Goal: Entertainment & Leisure: Consume media (video, audio)

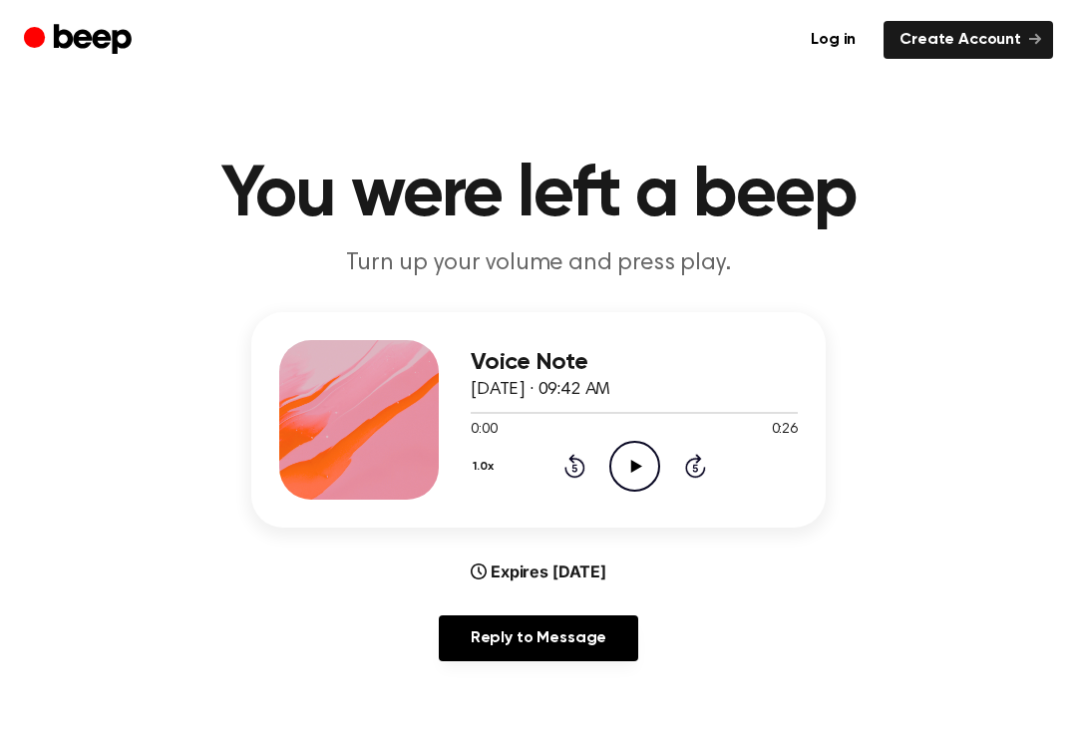
click at [612, 476] on circle at bounding box center [634, 466] width 49 height 49
click at [629, 481] on icon "Play Audio" at bounding box center [634, 466] width 51 height 51
click at [649, 473] on icon "Pause Audio" at bounding box center [634, 466] width 51 height 51
click at [667, 418] on div at bounding box center [634, 412] width 327 height 16
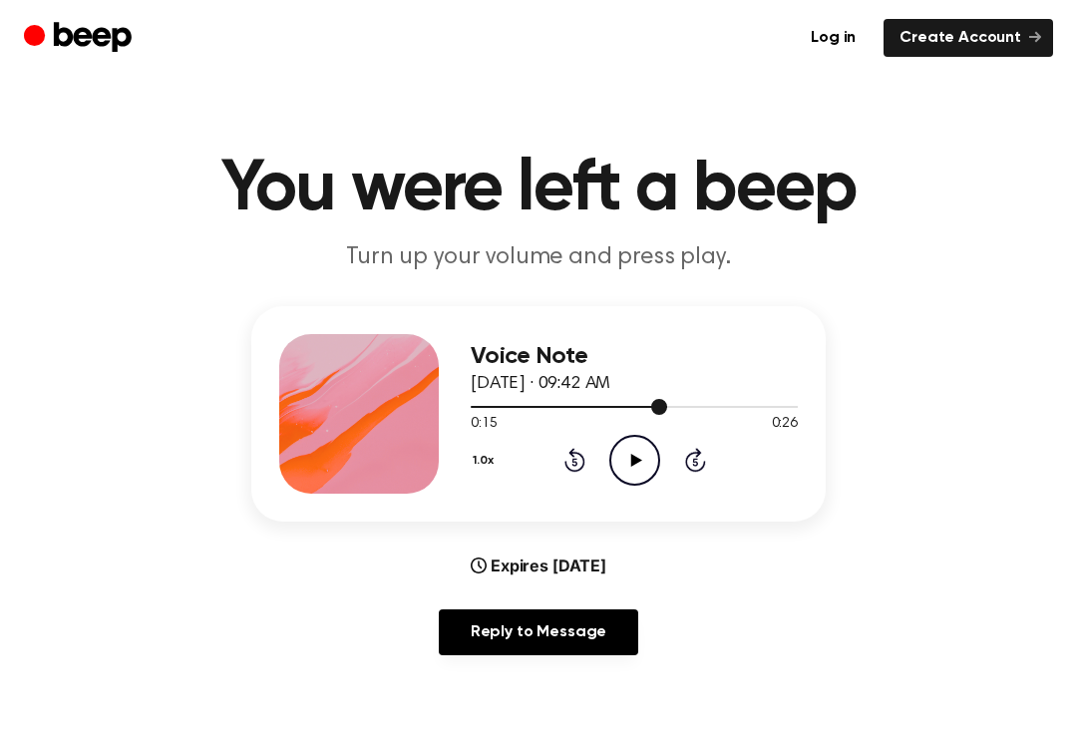
scroll to position [13, 0]
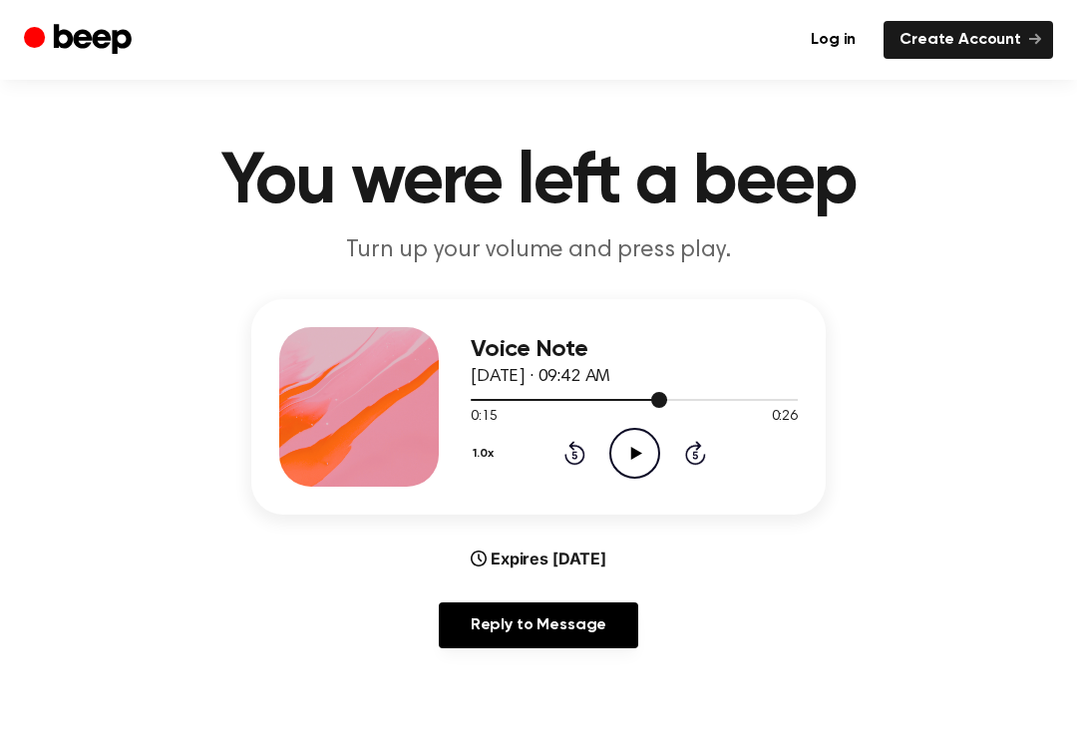
click at [630, 475] on icon "Play Audio" at bounding box center [634, 453] width 51 height 51
click at [684, 507] on div "Voice Note [DATE] · 09:42 AM 0:26 0:26 Your browser does not support the [objec…" at bounding box center [538, 406] width 574 height 215
click at [652, 446] on icon "Play Audio" at bounding box center [634, 453] width 51 height 51
click at [658, 504] on div "Voice Note [DATE] · 09:42 AM 0:00 0:26 Your browser does not support the [objec…" at bounding box center [538, 406] width 574 height 215
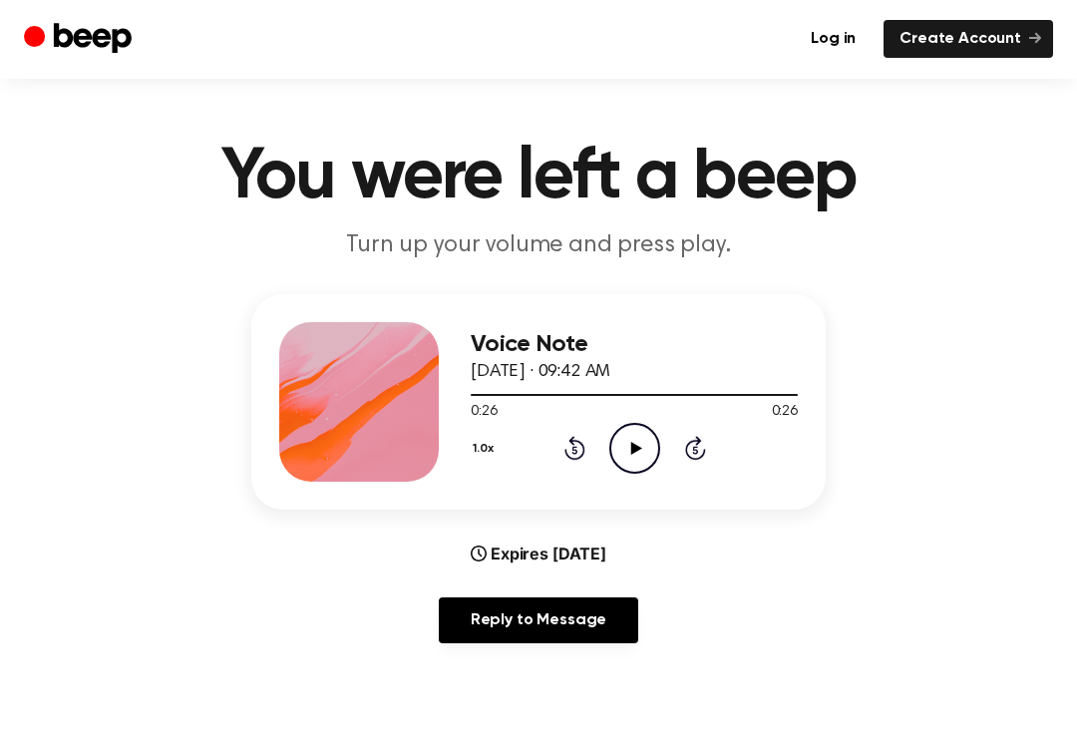
click at [636, 482] on div "Voice Note [DATE] · 09:42 AM 0:26 0:26 Your browser does not support the [objec…" at bounding box center [538, 402] width 574 height 215
click at [622, 443] on icon "Play Audio" at bounding box center [634, 449] width 51 height 51
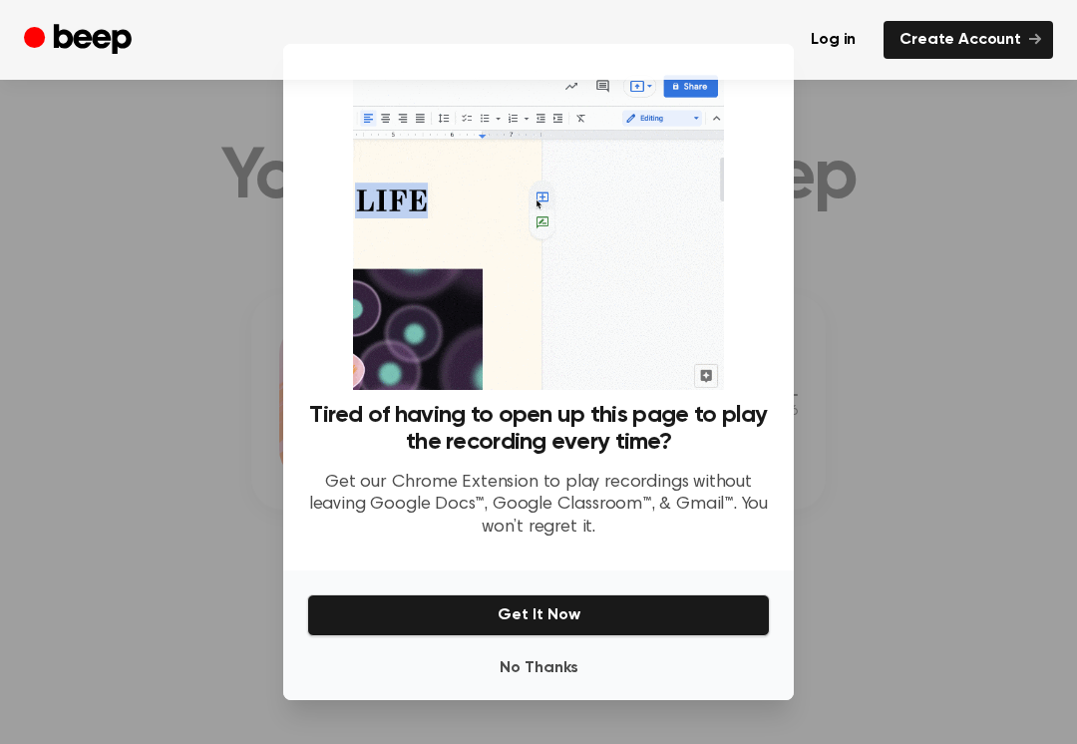
click at [690, 681] on button "No Thanks" at bounding box center [538, 668] width 463 height 40
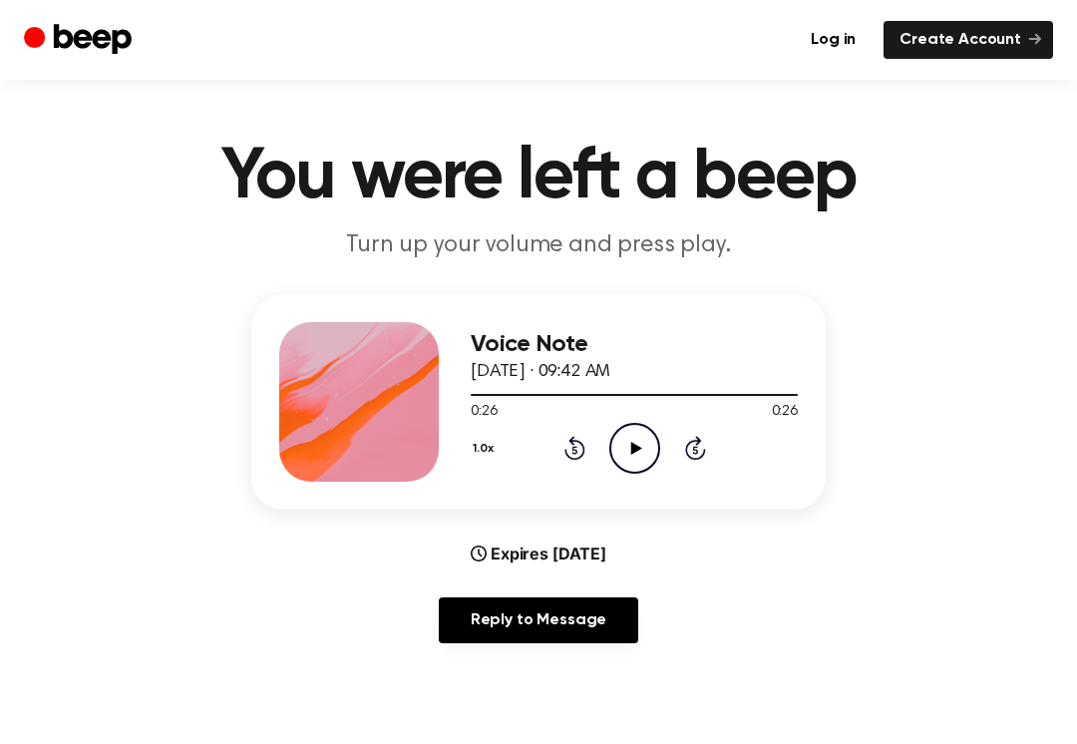
click at [653, 461] on icon "Play Audio" at bounding box center [634, 448] width 51 height 51
click at [190, 737] on main "You were left a beep Turn up your volume and press play. Voice Note [DATE] · 09…" at bounding box center [538, 624] width 1077 height 1285
click at [657, 444] on icon "Play Audio" at bounding box center [634, 448] width 51 height 51
click at [638, 450] on icon at bounding box center [634, 448] width 9 height 13
click at [648, 456] on icon "Play Audio" at bounding box center [634, 448] width 51 height 51
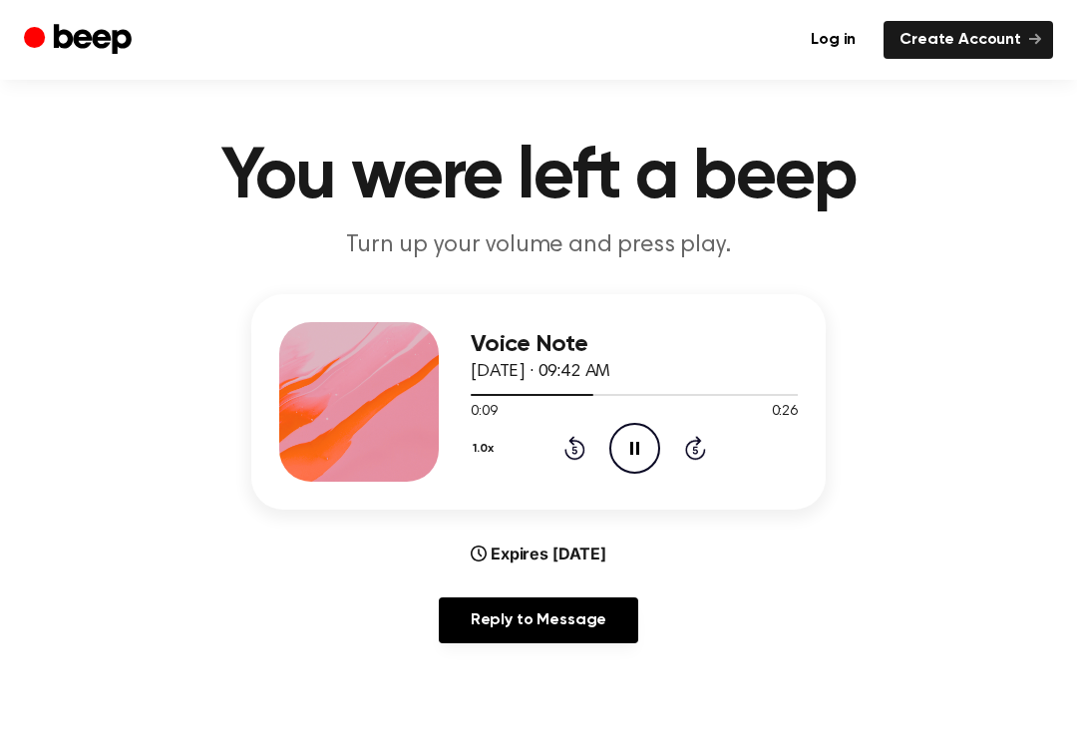
click at [654, 439] on icon "Pause Audio" at bounding box center [634, 448] width 51 height 51
click at [34, 736] on main "You were left a beep Turn up your volume and press play. Voice Note [DATE] · 09…" at bounding box center [538, 624] width 1077 height 1285
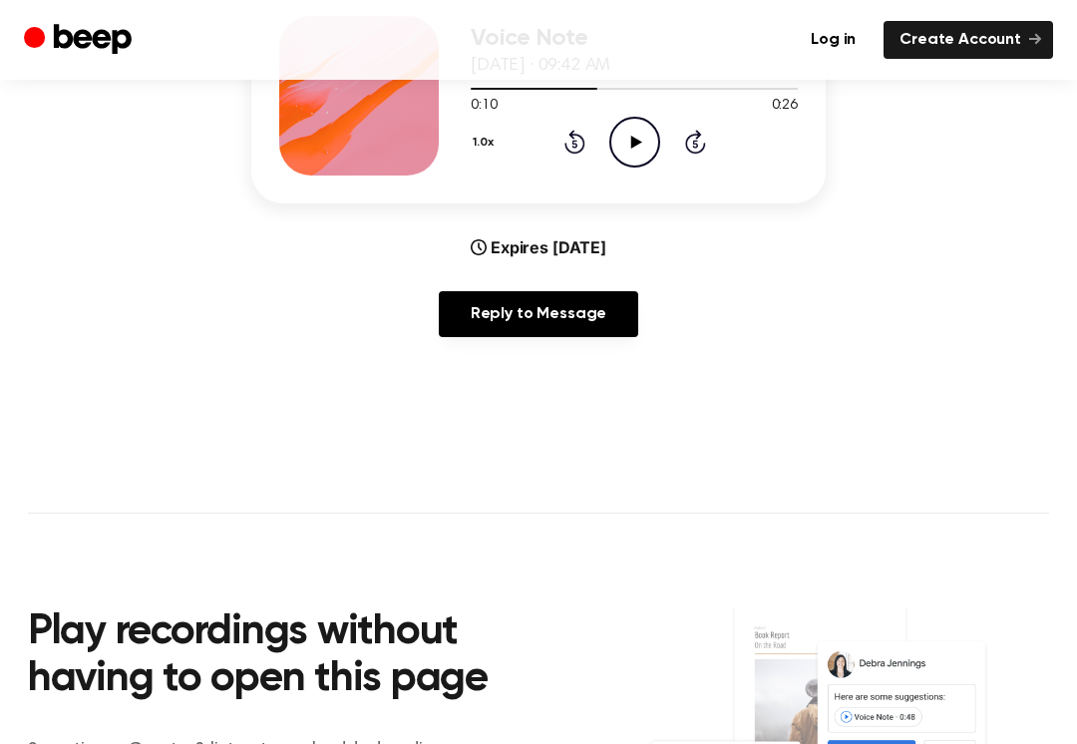
scroll to position [0, 0]
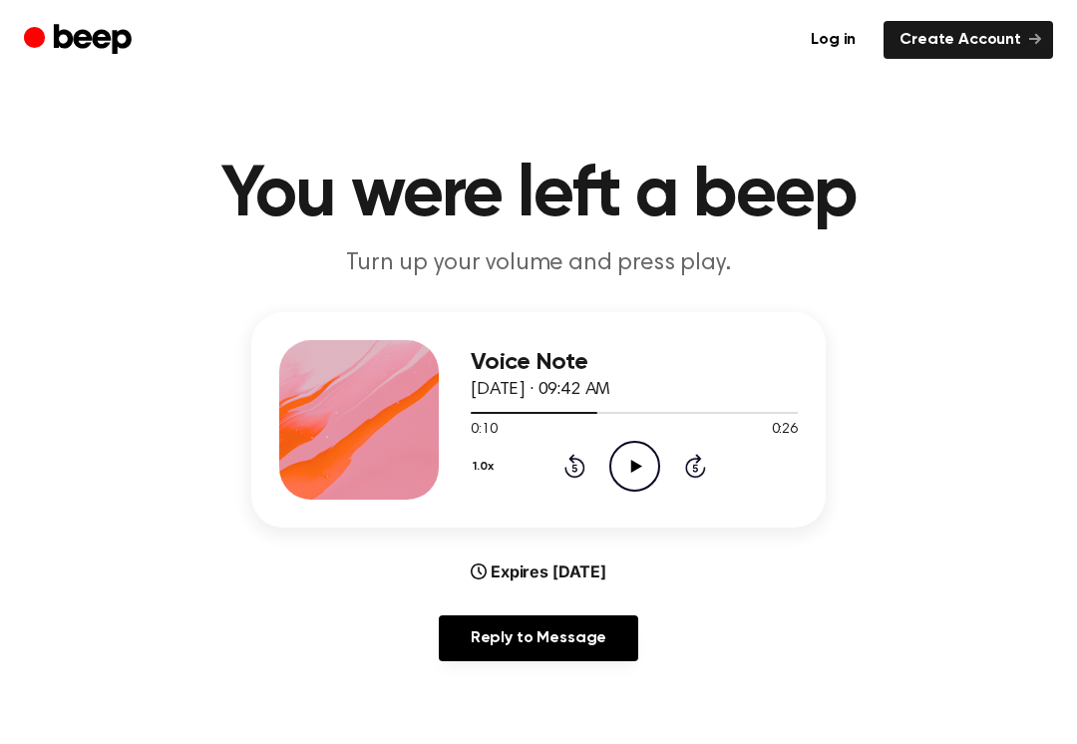
click at [33, 730] on main "You were left a beep Turn up your volume and press play. Voice Note [DATE] · 09…" at bounding box center [538, 642] width 1077 height 1285
click at [627, 471] on icon "Play Audio" at bounding box center [634, 466] width 51 height 51
click at [622, 469] on icon "Pause Audio" at bounding box center [634, 466] width 51 height 51
click at [633, 472] on icon "Play Audio" at bounding box center [634, 466] width 51 height 51
click at [630, 476] on icon "Play Audio" at bounding box center [634, 466] width 51 height 51
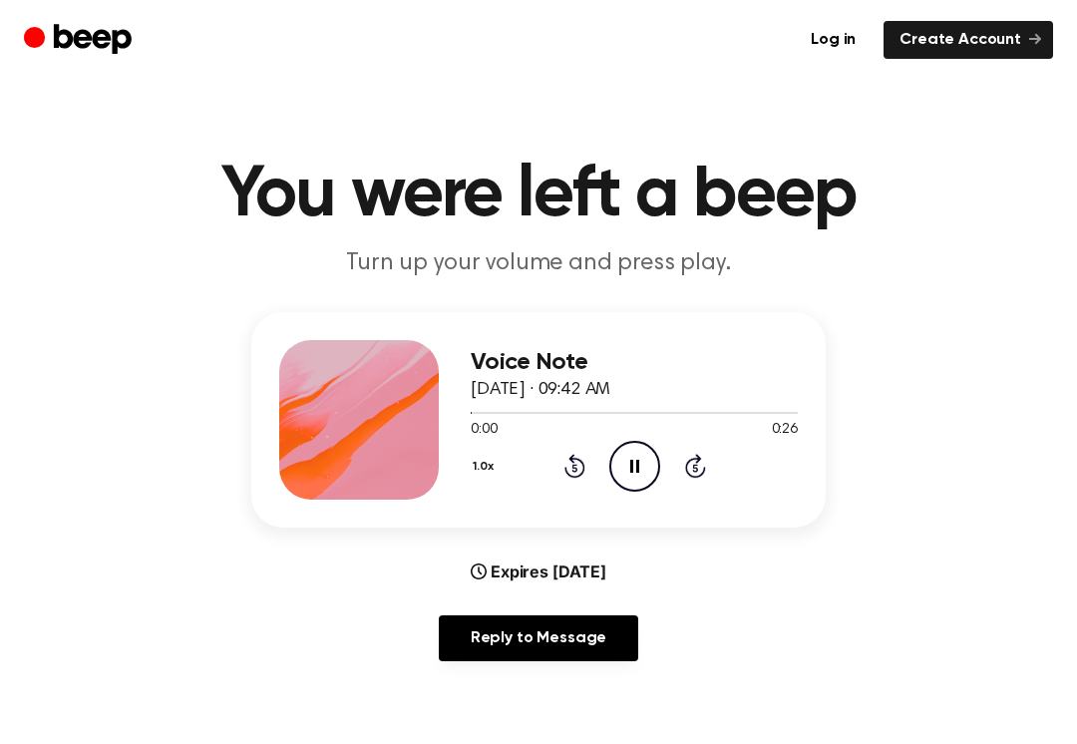
click at [630, 461] on icon at bounding box center [634, 466] width 9 height 13
